Goal: Task Accomplishment & Management: Use online tool/utility

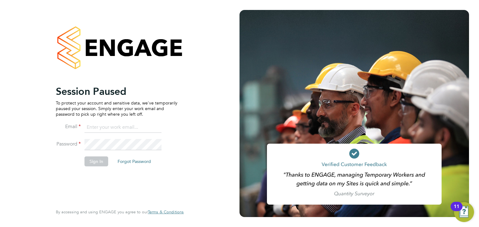
click at [100, 120] on ng-template "Session Paused To protect your account and sensitive data, we've temporarily pa…" at bounding box center [117, 129] width 122 height 88
click at [100, 121] on ng-template "Session Paused To protect your account and sensitive data, we've temporarily pa…" at bounding box center [117, 129] width 122 height 88
click at [100, 123] on input at bounding box center [122, 127] width 77 height 11
type input "daniel.tisseyre@randstad.co.uk"
click at [94, 159] on button "Sign In" at bounding box center [96, 162] width 24 height 10
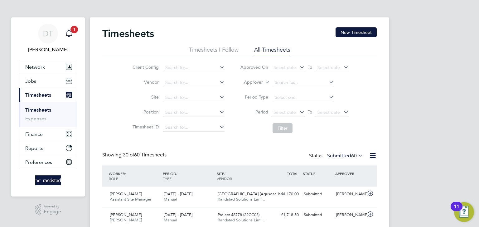
click at [71, 33] on icon "Main navigation" at bounding box center [68, 33] width 7 height 7
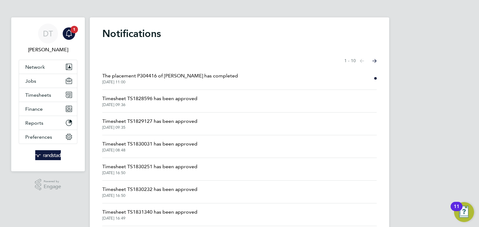
click at [131, 75] on span "The placement P304416 of [PERSON_NAME] has completed" at bounding box center [170, 75] width 136 height 7
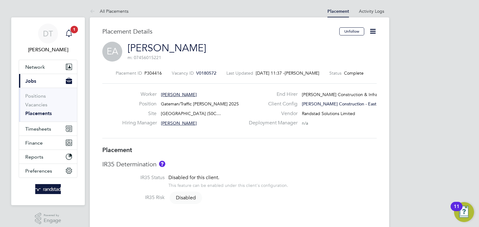
click at [70, 34] on icon "Main navigation" at bounding box center [68, 33] width 7 height 7
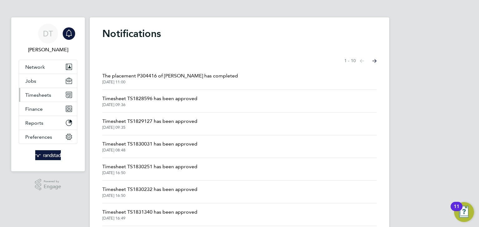
click at [45, 101] on button "Timesheets" at bounding box center [48, 95] width 58 height 14
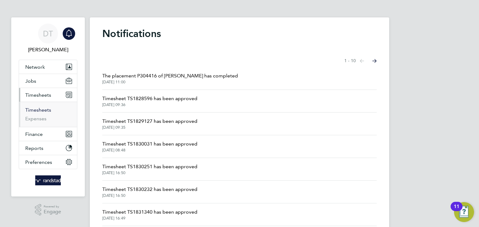
click at [37, 111] on link "Timesheets" at bounding box center [38, 110] width 26 height 6
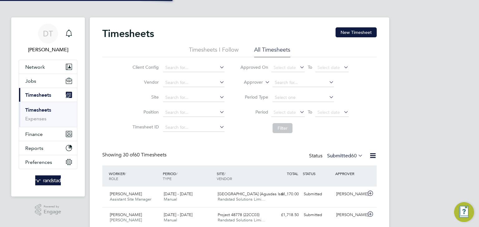
scroll to position [16, 54]
